Goal: Information Seeking & Learning: Learn about a topic

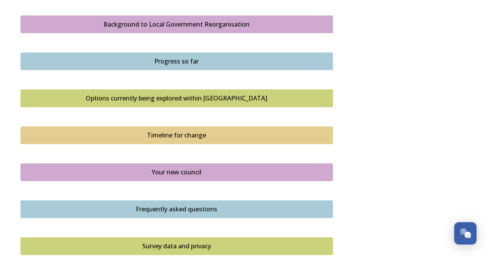
scroll to position [463, 0]
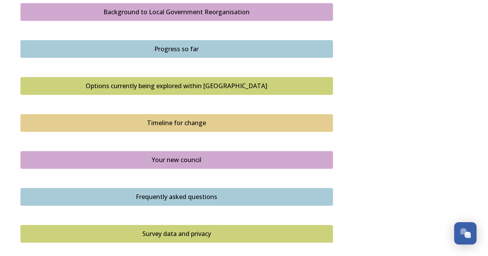
click at [181, 84] on div "Options currently being explored within [GEOGRAPHIC_DATA]" at bounding box center [177, 85] width 304 height 9
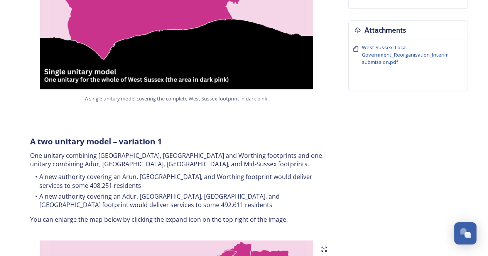
scroll to position [347, 0]
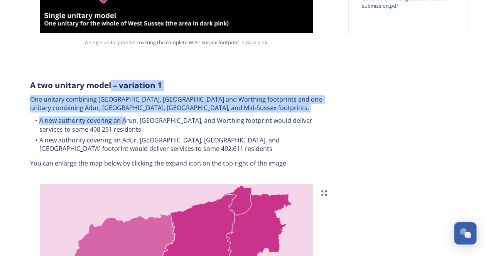
drag, startPoint x: 111, startPoint y: 79, endPoint x: 124, endPoint y: 108, distance: 31.8
click at [124, 108] on div "A two unitary model – variation 1 One unitary combining Arun, [GEOGRAPHIC_DATA]…" at bounding box center [176, 124] width 305 height 98
click at [124, 116] on li "A new authority covering an Arun, [GEOGRAPHIC_DATA], and Worthing footprint wou…" at bounding box center [176, 124] width 293 height 17
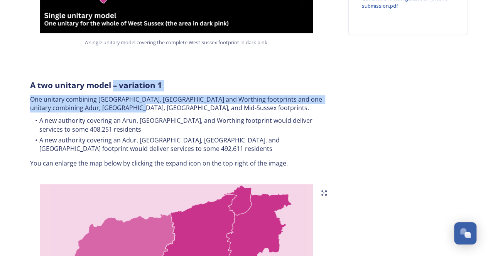
drag, startPoint x: 115, startPoint y: 84, endPoint x: 130, endPoint y: 104, distance: 25.1
click at [130, 104] on div "A two unitary model – variation 1 One unitary combining Arun, [GEOGRAPHIC_DATA]…" at bounding box center [176, 124] width 305 height 98
click at [130, 104] on p "One unitary combining [GEOGRAPHIC_DATA], [GEOGRAPHIC_DATA] and Worthing footpri…" at bounding box center [176, 103] width 293 height 17
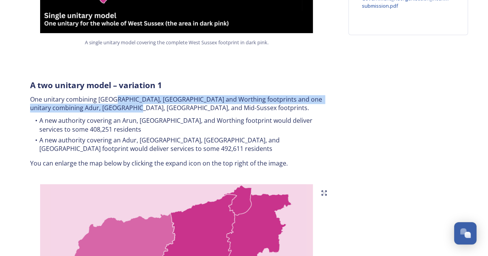
drag, startPoint x: 118, startPoint y: 93, endPoint x: 129, endPoint y: 98, distance: 11.7
click at [129, 98] on p "One unitary combining [GEOGRAPHIC_DATA], [GEOGRAPHIC_DATA] and Worthing footpri…" at bounding box center [176, 103] width 293 height 17
click at [128, 99] on p "One unitary combining [GEOGRAPHIC_DATA], [GEOGRAPHIC_DATA] and Worthing footpri…" at bounding box center [176, 103] width 293 height 17
click at [153, 118] on li "A new authority covering an Arun, [GEOGRAPHIC_DATA], and Worthing footprint wou…" at bounding box center [176, 124] width 293 height 17
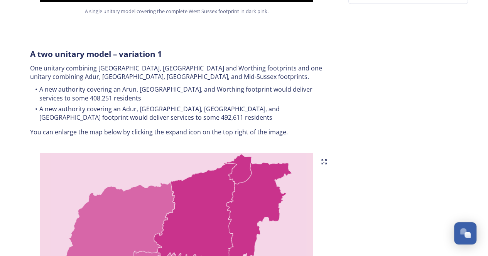
scroll to position [386, 0]
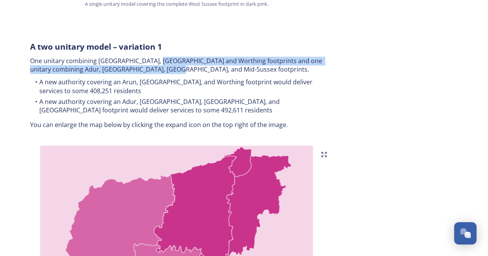
drag, startPoint x: 153, startPoint y: 48, endPoint x: 177, endPoint y: 58, distance: 26.4
click at [177, 58] on p "One unitary combining [GEOGRAPHIC_DATA], [GEOGRAPHIC_DATA] and Worthing footpri…" at bounding box center [176, 65] width 293 height 17
drag, startPoint x: 122, startPoint y: 50, endPoint x: 145, endPoint y: 62, distance: 26.2
click at [145, 62] on p "One unitary combining [GEOGRAPHIC_DATA], [GEOGRAPHIC_DATA] and Worthing footpri…" at bounding box center [176, 65] width 293 height 17
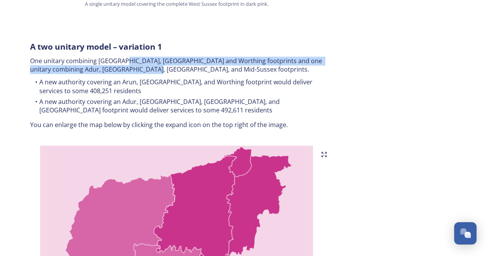
click at [145, 62] on p "One unitary combining [GEOGRAPHIC_DATA], [GEOGRAPHIC_DATA] and Worthing footpri…" at bounding box center [176, 65] width 293 height 17
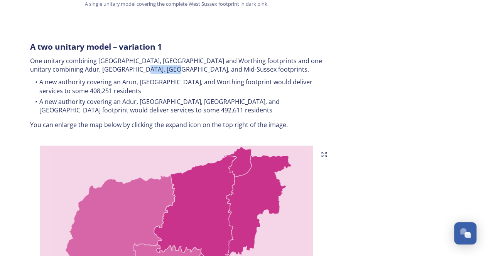
click at [145, 62] on p "One unitary combining [GEOGRAPHIC_DATA], [GEOGRAPHIC_DATA] and Worthing footpri…" at bounding box center [176, 65] width 293 height 17
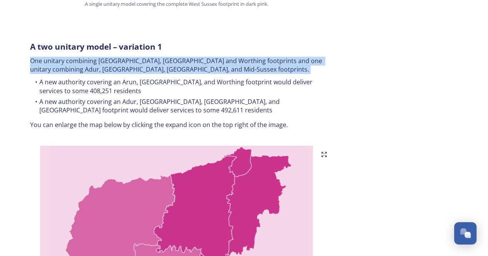
click at [145, 62] on p "One unitary combining [GEOGRAPHIC_DATA], [GEOGRAPHIC_DATA] and Worthing footpri…" at bounding box center [176, 65] width 293 height 17
click at [126, 57] on p "One unitary combining [GEOGRAPHIC_DATA], [GEOGRAPHIC_DATA] and Worthing footpri…" at bounding box center [176, 65] width 293 height 17
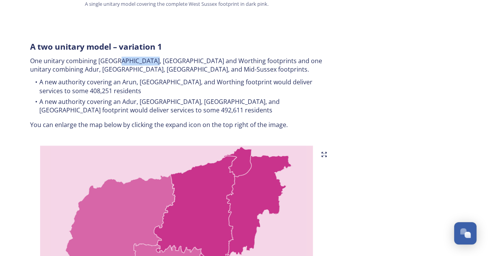
click at [126, 57] on p "One unitary combining [GEOGRAPHIC_DATA], [GEOGRAPHIC_DATA] and Worthing footpri…" at bounding box center [176, 65] width 293 height 17
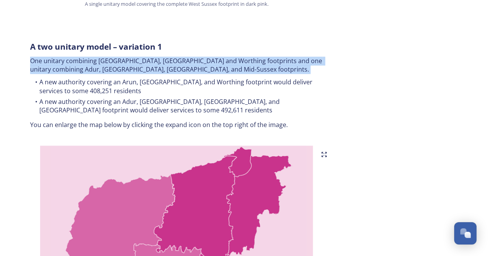
click at [126, 57] on p "One unitary combining [GEOGRAPHIC_DATA], [GEOGRAPHIC_DATA] and Worthing footpri…" at bounding box center [176, 65] width 293 height 17
click at [140, 57] on p "One unitary combining [GEOGRAPHIC_DATA], [GEOGRAPHIC_DATA] and Worthing footpri…" at bounding box center [176, 65] width 293 height 17
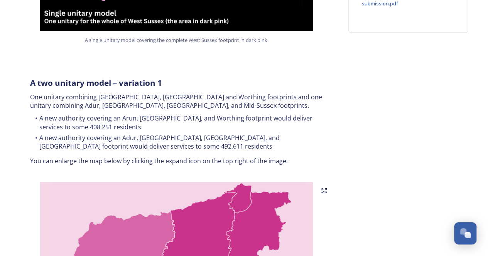
scroll to position [347, 0]
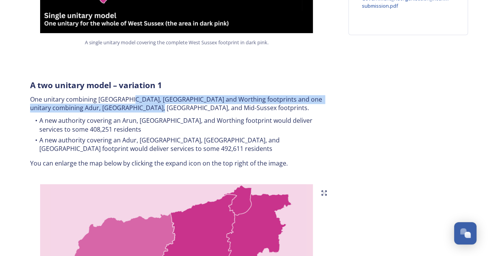
drag, startPoint x: 125, startPoint y: 90, endPoint x: 147, endPoint y: 98, distance: 22.4
click at [147, 98] on p "One unitary combining [GEOGRAPHIC_DATA], [GEOGRAPHIC_DATA] and Worthing footpri…" at bounding box center [176, 103] width 293 height 17
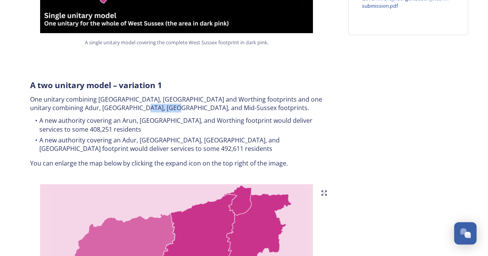
click at [147, 98] on p "One unitary combining [GEOGRAPHIC_DATA], [GEOGRAPHIC_DATA] and Worthing footpri…" at bounding box center [176, 103] width 293 height 17
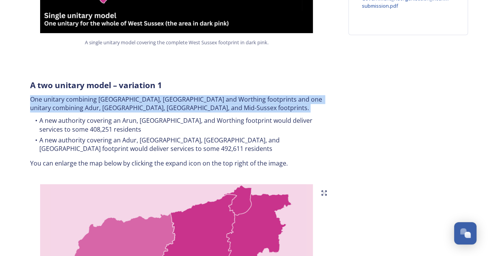
click at [147, 98] on p "One unitary combining [GEOGRAPHIC_DATA], [GEOGRAPHIC_DATA] and Worthing footpri…" at bounding box center [176, 103] width 293 height 17
click at [130, 95] on p "One unitary combining [GEOGRAPHIC_DATA], [GEOGRAPHIC_DATA] and Worthing footpri…" at bounding box center [176, 103] width 293 height 17
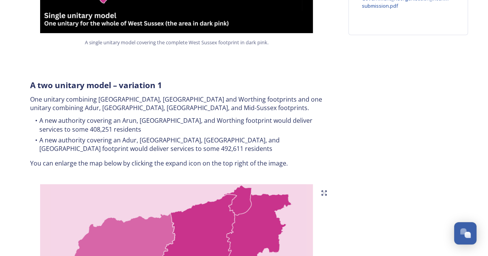
click at [162, 85] on div "A two unitary model – variation 1 One unitary combining Arun, [GEOGRAPHIC_DATA]…" at bounding box center [176, 124] width 305 height 98
click at [168, 95] on p "One unitary combining [GEOGRAPHIC_DATA], [GEOGRAPHIC_DATA] and Worthing footpri…" at bounding box center [176, 103] width 293 height 17
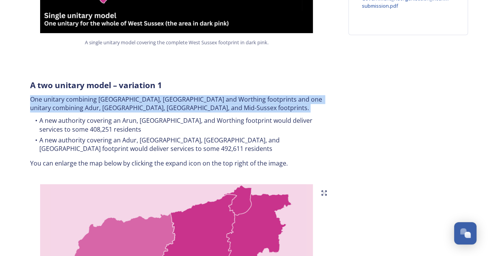
click at [168, 95] on p "One unitary combining [GEOGRAPHIC_DATA], [GEOGRAPHIC_DATA] and Worthing footpri…" at bounding box center [176, 103] width 293 height 17
click at [146, 95] on p "One unitary combining [GEOGRAPHIC_DATA], [GEOGRAPHIC_DATA] and Worthing footpri…" at bounding box center [176, 103] width 293 height 17
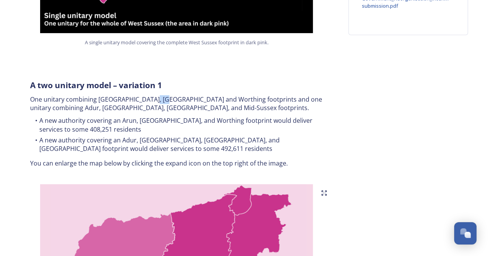
click at [146, 95] on p "One unitary combining [GEOGRAPHIC_DATA], [GEOGRAPHIC_DATA] and Worthing footpri…" at bounding box center [176, 103] width 293 height 17
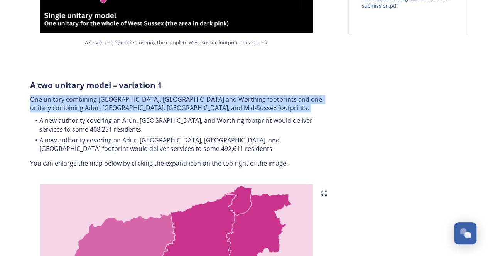
click at [146, 95] on p "One unitary combining [GEOGRAPHIC_DATA], [GEOGRAPHIC_DATA] and Worthing footpri…" at bounding box center [176, 103] width 293 height 17
click at [153, 97] on p "One unitary combining [GEOGRAPHIC_DATA], [GEOGRAPHIC_DATA] and Worthing footpri…" at bounding box center [176, 103] width 293 height 17
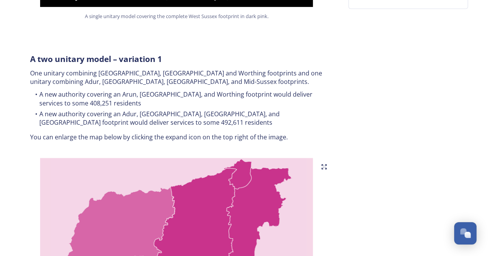
scroll to position [386, 0]
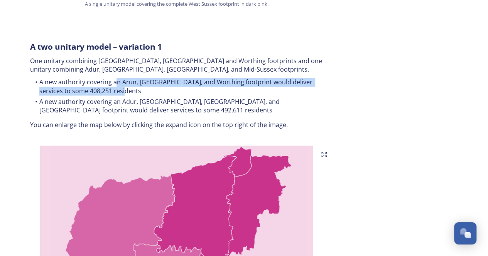
drag, startPoint x: 115, startPoint y: 67, endPoint x: 140, endPoint y: 86, distance: 31.6
click at [140, 86] on div "A two unitary model – variation 1 One unitary combining Arun, [GEOGRAPHIC_DATA]…" at bounding box center [176, 86] width 305 height 98
click at [140, 86] on li "A new authority covering an Arun, [GEOGRAPHIC_DATA], and Worthing footprint wou…" at bounding box center [176, 86] width 293 height 17
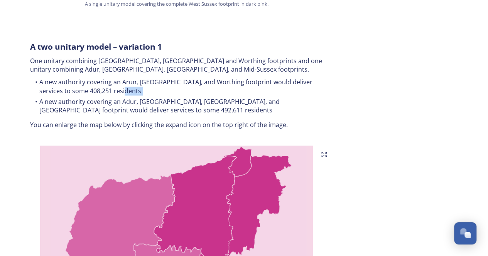
drag, startPoint x: 140, startPoint y: 86, endPoint x: 134, endPoint y: 80, distance: 8.5
click at [136, 81] on li "A new authority covering an Arun, [GEOGRAPHIC_DATA], and Worthing footprint wou…" at bounding box center [176, 86] width 293 height 17
click at [134, 80] on li "A new authority covering an Arun, [GEOGRAPHIC_DATA], and Worthing footprint wou…" at bounding box center [176, 86] width 293 height 17
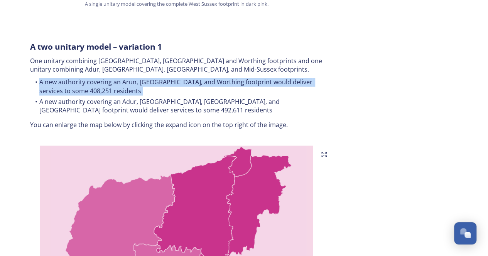
click at [134, 80] on li "A new authority covering an Arun, [GEOGRAPHIC_DATA], and Worthing footprint wou…" at bounding box center [176, 86] width 293 height 17
click at [140, 83] on li "A new authority covering an Arun, [GEOGRAPHIC_DATA], and Worthing footprint wou…" at bounding box center [176, 86] width 293 height 17
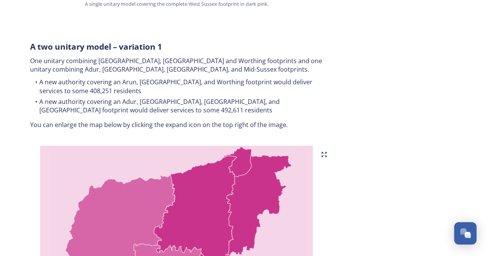
drag, startPoint x: 147, startPoint y: 106, endPoint x: 131, endPoint y: 97, distance: 19.0
click at [131, 97] on ul "A new authority covering an Arun, [GEOGRAPHIC_DATA], and Worthing footprint wou…" at bounding box center [176, 97] width 293 height 39
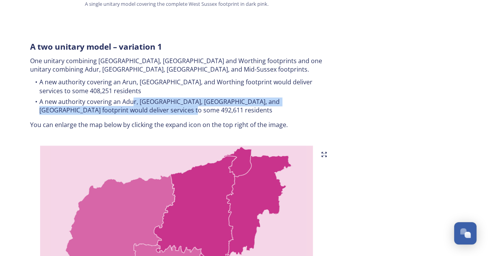
click at [131, 98] on li "A new authority covering an Adur, [GEOGRAPHIC_DATA], [GEOGRAPHIC_DATA], and [GE…" at bounding box center [176, 106] width 293 height 17
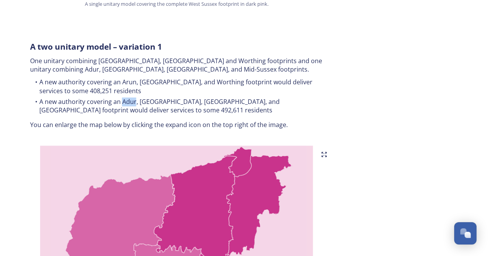
click at [131, 98] on li "A new authority covering an Adur, [GEOGRAPHIC_DATA], [GEOGRAPHIC_DATA], and [GE…" at bounding box center [176, 106] width 293 height 17
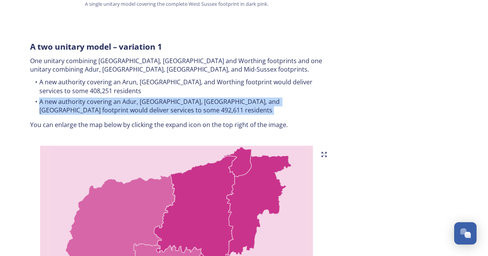
click at [131, 98] on li "A new authority covering an Adur, [GEOGRAPHIC_DATA], [GEOGRAPHIC_DATA], and [GE…" at bounding box center [176, 106] width 293 height 17
click at [152, 101] on li "A new authority covering an Adur, [GEOGRAPHIC_DATA], [GEOGRAPHIC_DATA], and [GE…" at bounding box center [176, 106] width 293 height 17
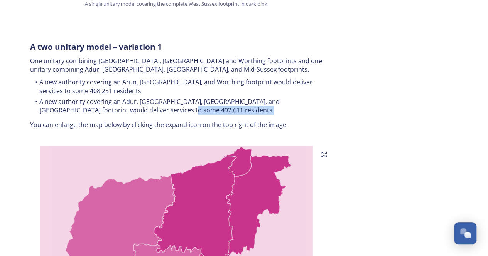
click at [152, 101] on li "A new authority covering an Adur, [GEOGRAPHIC_DATA], [GEOGRAPHIC_DATA], and [GE…" at bounding box center [176, 106] width 293 height 17
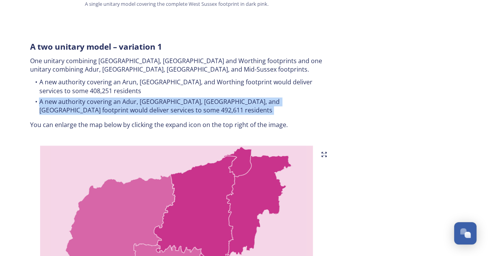
click at [152, 101] on li "A new authority covering an Adur, [GEOGRAPHIC_DATA], [GEOGRAPHIC_DATA], and [GE…" at bounding box center [176, 106] width 293 height 17
click at [140, 98] on li "A new authority covering an Adur, [GEOGRAPHIC_DATA], [GEOGRAPHIC_DATA], and [GE…" at bounding box center [176, 106] width 293 height 17
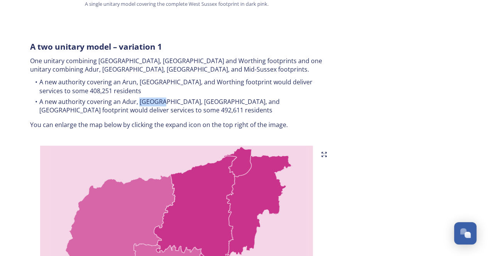
click at [140, 98] on li "A new authority covering an Adur, [GEOGRAPHIC_DATA], [GEOGRAPHIC_DATA], and [GE…" at bounding box center [176, 106] width 293 height 17
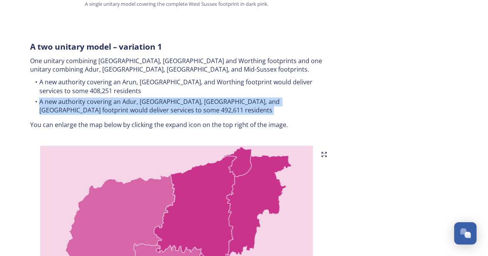
click at [140, 98] on li "A new authority covering an Adur, [GEOGRAPHIC_DATA], [GEOGRAPHIC_DATA], and [GE…" at bounding box center [176, 106] width 293 height 17
click at [149, 100] on li "A new authority covering an Adur, [GEOGRAPHIC_DATA], [GEOGRAPHIC_DATA], and [GE…" at bounding box center [176, 106] width 293 height 17
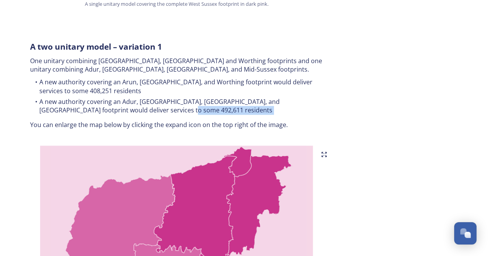
click at [149, 100] on li "A new authority covering an Adur, [GEOGRAPHIC_DATA], [GEOGRAPHIC_DATA], and [GE…" at bounding box center [176, 106] width 293 height 17
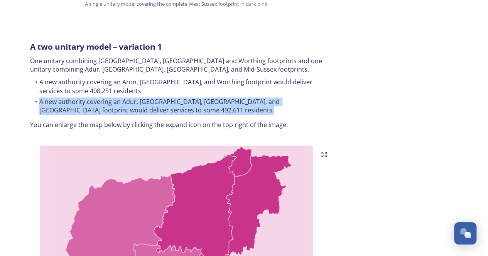
click at [149, 100] on li "A new authority covering an Adur, [GEOGRAPHIC_DATA], [GEOGRAPHIC_DATA], and [GE…" at bounding box center [176, 106] width 293 height 17
click at [135, 98] on li "A new authority covering an Adur, [GEOGRAPHIC_DATA], [GEOGRAPHIC_DATA], and [GE…" at bounding box center [176, 106] width 293 height 17
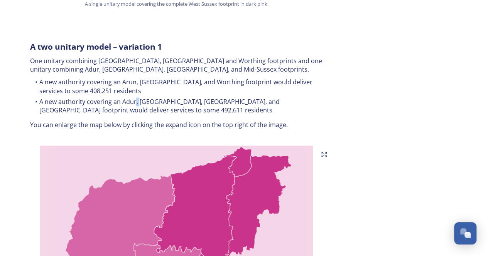
click at [135, 98] on li "A new authority covering an Adur, [GEOGRAPHIC_DATA], [GEOGRAPHIC_DATA], and [GE…" at bounding box center [176, 106] width 293 height 17
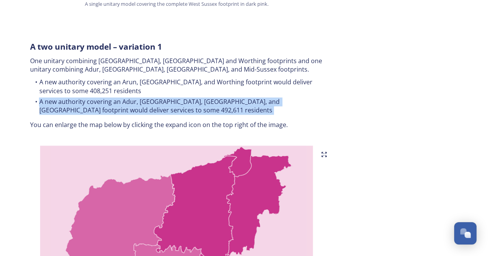
click at [135, 98] on li "A new authority covering an Adur, [GEOGRAPHIC_DATA], [GEOGRAPHIC_DATA], and [GE…" at bounding box center [176, 106] width 293 height 17
click at [145, 99] on li "A new authority covering an Adur, [GEOGRAPHIC_DATA], [GEOGRAPHIC_DATA], and [GE…" at bounding box center [176, 106] width 293 height 17
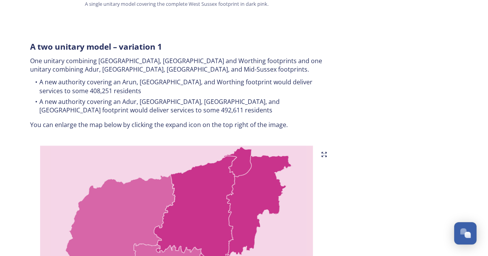
click at [143, 98] on li "A new authority covering an Adur, [GEOGRAPHIC_DATA], [GEOGRAPHIC_DATA], and [GE…" at bounding box center [176, 106] width 293 height 17
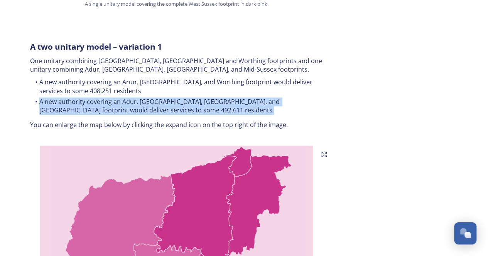
click at [144, 98] on li "A new authority covering an Adur, [GEOGRAPHIC_DATA], [GEOGRAPHIC_DATA], and [GE…" at bounding box center [176, 106] width 293 height 17
click at [145, 99] on li "A new authority covering an Adur, [GEOGRAPHIC_DATA], [GEOGRAPHIC_DATA], and [GE…" at bounding box center [176, 106] width 293 height 17
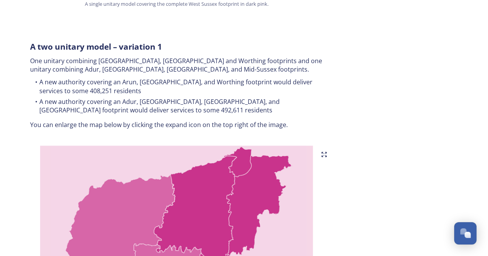
click at [159, 104] on li "A new authority covering an Adur, [GEOGRAPHIC_DATA], [GEOGRAPHIC_DATA], and [GE…" at bounding box center [176, 106] width 293 height 17
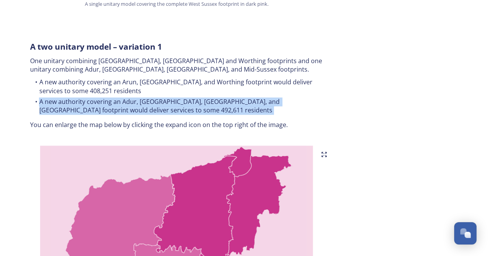
click at [159, 104] on li "A new authority covering an Adur, [GEOGRAPHIC_DATA], [GEOGRAPHIC_DATA], and [GE…" at bounding box center [176, 106] width 293 height 17
click at [148, 99] on li "A new authority covering an Adur, [GEOGRAPHIC_DATA], [GEOGRAPHIC_DATA], and [GE…" at bounding box center [176, 106] width 293 height 17
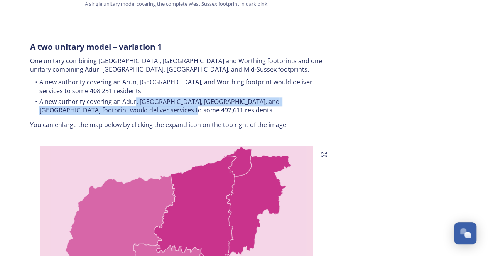
drag, startPoint x: 148, startPoint y: 99, endPoint x: 132, endPoint y: 95, distance: 17.1
click at [132, 98] on li "A new authority covering an Adur, [GEOGRAPHIC_DATA], [GEOGRAPHIC_DATA], and [GE…" at bounding box center [176, 106] width 293 height 17
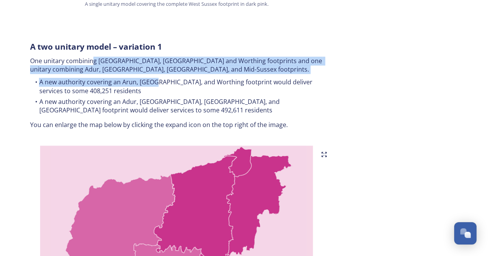
drag, startPoint x: 92, startPoint y: 55, endPoint x: 160, endPoint y: 69, distance: 69.6
click at [160, 69] on div "A two unitary model – variation 1 One unitary combining Arun, [GEOGRAPHIC_DATA]…" at bounding box center [176, 86] width 305 height 98
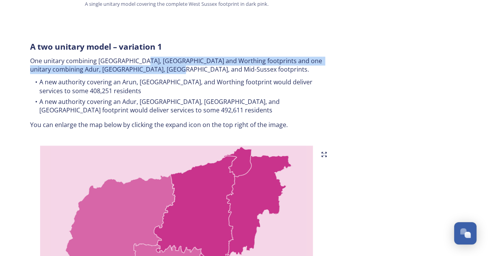
drag, startPoint x: 142, startPoint y: 48, endPoint x: 177, endPoint y: 60, distance: 37.9
click at [177, 60] on p "One unitary combining [GEOGRAPHIC_DATA], [GEOGRAPHIC_DATA] and Worthing footpri…" at bounding box center [176, 65] width 293 height 17
click at [178, 61] on p "One unitary combining [GEOGRAPHIC_DATA], [GEOGRAPHIC_DATA] and Worthing footpri…" at bounding box center [176, 65] width 293 height 17
click at [166, 57] on p "One unitary combining [GEOGRAPHIC_DATA], [GEOGRAPHIC_DATA] and Worthing footpri…" at bounding box center [176, 65] width 293 height 17
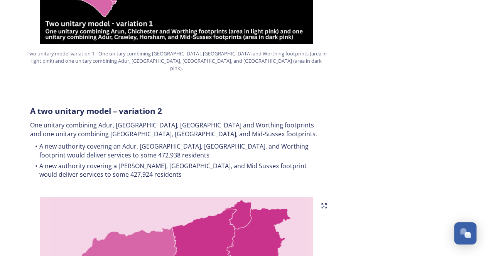
scroll to position [733, 0]
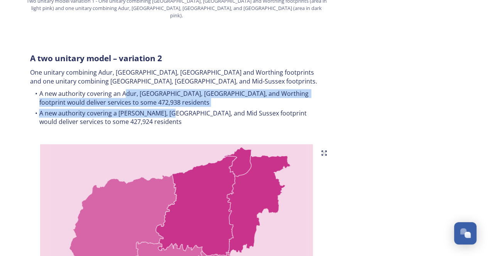
drag, startPoint x: 138, startPoint y: 85, endPoint x: 171, endPoint y: 91, distance: 33.8
click at [171, 91] on ul "A new authority covering an Adur, [GEOGRAPHIC_DATA], [GEOGRAPHIC_DATA], and Wor…" at bounding box center [176, 108] width 293 height 39
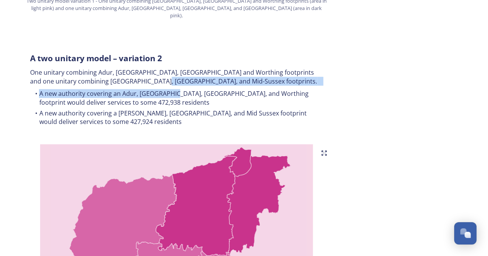
drag, startPoint x: 145, startPoint y: 67, endPoint x: 174, endPoint y: 83, distance: 32.6
click at [174, 83] on div "A two unitary model – variation 2 One unitary combining Adur, [GEOGRAPHIC_DATA]…" at bounding box center [176, 90] width 305 height 85
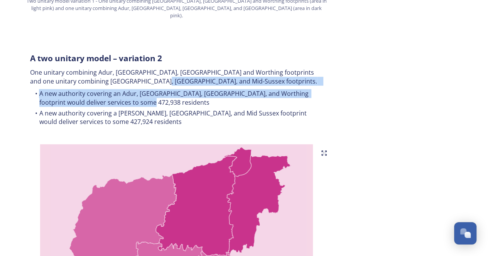
click at [174, 89] on li "A new authority covering an Adur, [GEOGRAPHIC_DATA], [GEOGRAPHIC_DATA], and Wor…" at bounding box center [176, 97] width 293 height 17
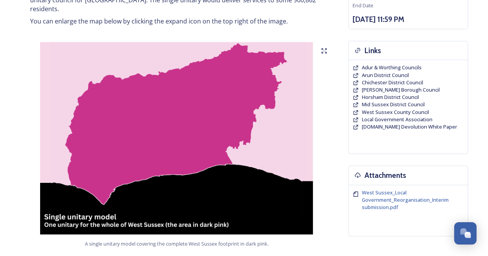
scroll to position [77, 0]
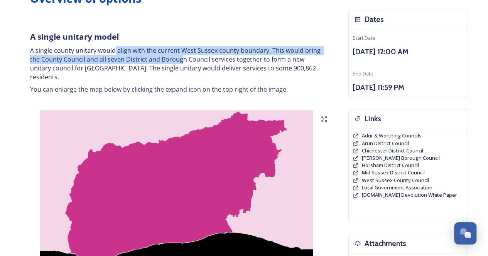
drag, startPoint x: 132, startPoint y: 51, endPoint x: 180, endPoint y: 59, distance: 49.4
click at [180, 59] on p "A single county unitary would align with the current West Sussex county boundar…" at bounding box center [176, 63] width 293 height 35
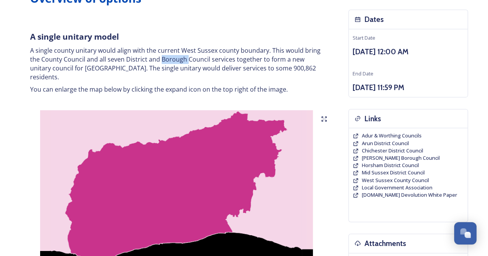
click at [180, 59] on p "A single county unitary would align with the current West Sussex county boundar…" at bounding box center [176, 63] width 293 height 35
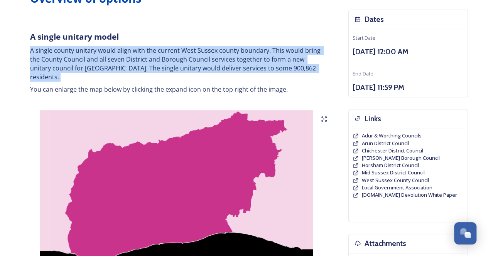
click at [180, 59] on p "A single county unitary would align with the current West Sussex county boundar…" at bounding box center [176, 63] width 293 height 35
click at [157, 61] on p "A single county unitary would align with the current West Sussex county boundar…" at bounding box center [176, 63] width 293 height 35
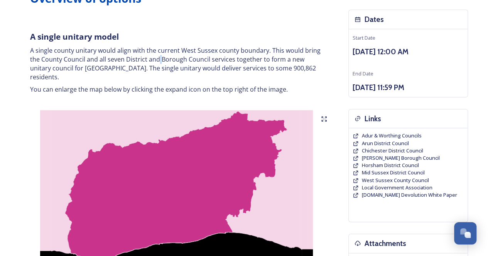
click at [157, 61] on p "A single county unitary would align with the current West Sussex county boundar…" at bounding box center [176, 63] width 293 height 35
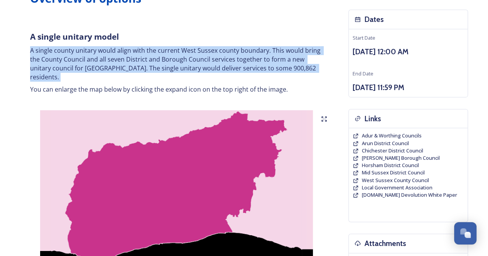
click at [157, 61] on p "A single county unitary would align with the current West Sussex county boundar…" at bounding box center [176, 63] width 293 height 35
click at [145, 64] on p "A single county unitary would align with the current West Sussex county boundar…" at bounding box center [176, 63] width 293 height 35
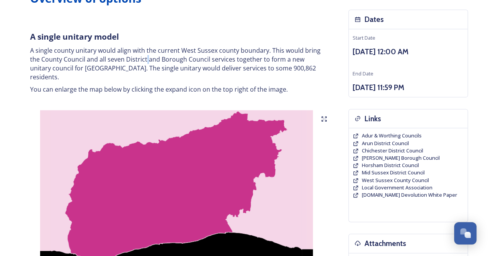
click at [145, 64] on p "A single county unitary would align with the current West Sussex county boundar…" at bounding box center [176, 63] width 293 height 35
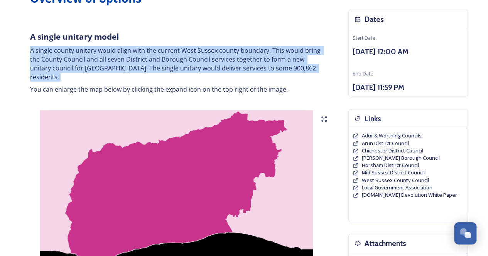
click at [145, 64] on p "A single county unitary would align with the current West Sussex county boundar…" at bounding box center [176, 63] width 293 height 35
click at [155, 67] on p "A single county unitary would align with the current West Sussex county boundar…" at bounding box center [176, 63] width 293 height 35
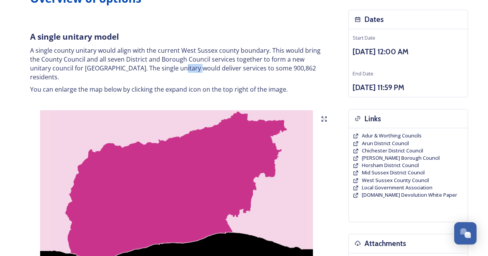
click at [155, 67] on p "A single county unitary would align with the current West Sussex county boundar…" at bounding box center [176, 63] width 293 height 35
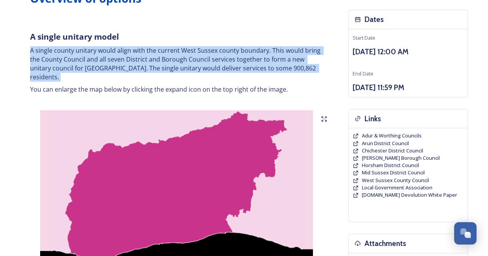
click at [155, 67] on p "A single county unitary would align with the current West Sussex county boundar…" at bounding box center [176, 63] width 293 height 35
click at [166, 63] on p "A single county unitary would align with the current West Sussex county boundar…" at bounding box center [176, 63] width 293 height 35
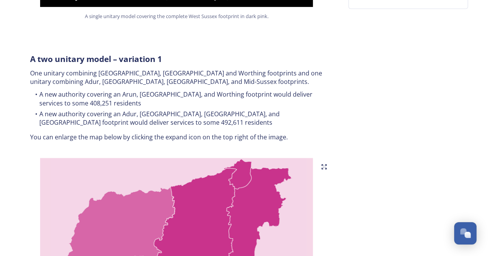
scroll to position [386, 0]
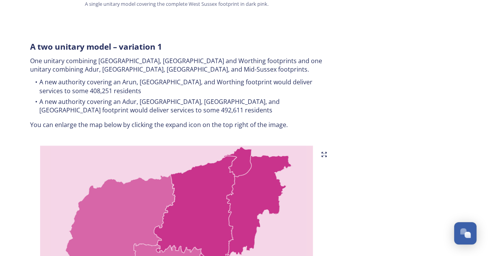
click at [98, 78] on li "A new authority covering an Arun, [GEOGRAPHIC_DATA], and Worthing footprint wou…" at bounding box center [176, 86] width 293 height 17
click at [103, 78] on li "A new authority covering an Arun, [GEOGRAPHIC_DATA], and Worthing footprint wou…" at bounding box center [176, 86] width 293 height 17
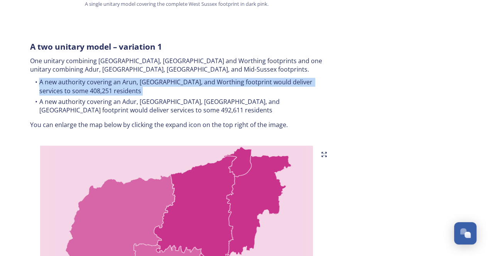
click at [103, 78] on li "A new authority covering an Arun, [GEOGRAPHIC_DATA], and Worthing footprint wou…" at bounding box center [176, 86] width 293 height 17
copy li "A new authority covering an Arun, [GEOGRAPHIC_DATA], and Worthing footprint wou…"
click at [147, 81] on li "A new authority covering an Arun, [GEOGRAPHIC_DATA], and Worthing footprint wou…" at bounding box center [176, 86] width 293 height 17
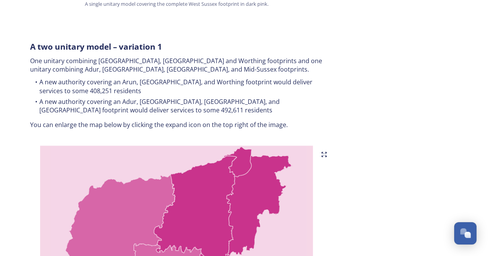
click at [129, 45] on div "A two unitary model – variation 1 One unitary combining Arun, [GEOGRAPHIC_DATA]…" at bounding box center [176, 86] width 305 height 98
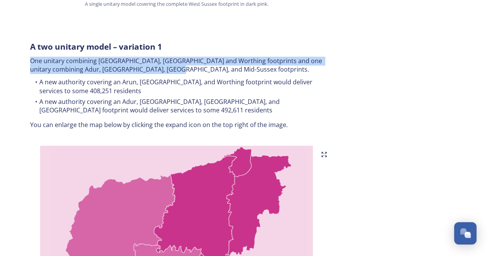
drag, startPoint x: 164, startPoint y: 62, endPoint x: 24, endPoint y: 57, distance: 140.1
click at [24, 57] on div "A two unitary model – variation 1 One unitary combining Arun, [GEOGRAPHIC_DATA]…" at bounding box center [176, 86] width 305 height 98
copy p "One unitary combining [GEOGRAPHIC_DATA], [GEOGRAPHIC_DATA] and Worthing footpri…"
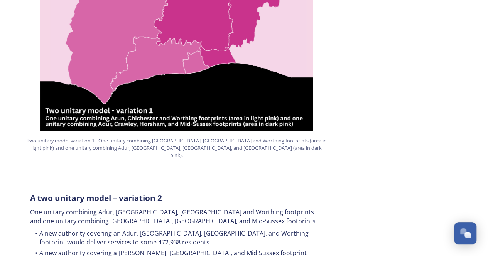
scroll to position [501, 0]
